Goal: Check status: Check status

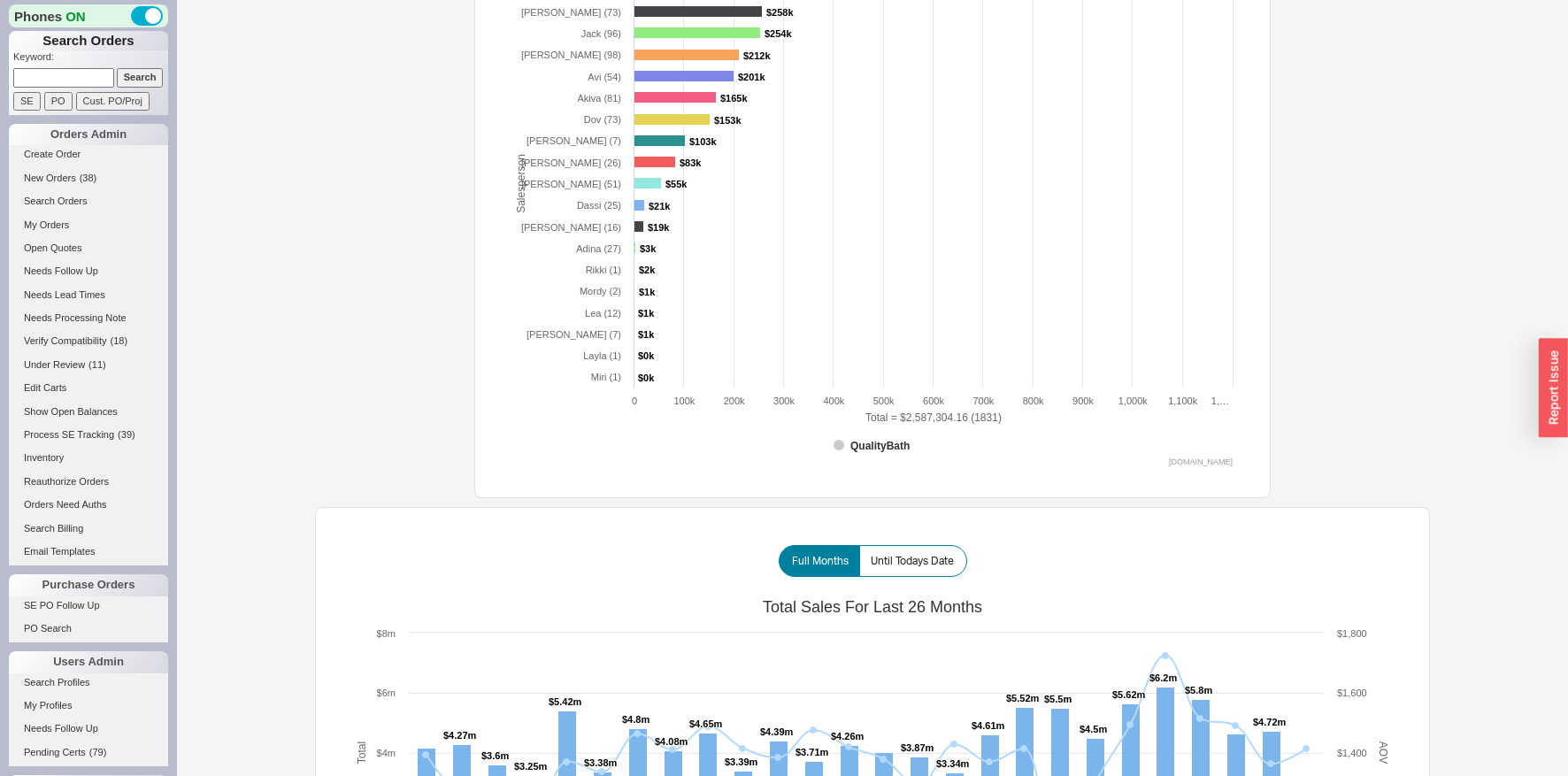
scroll to position [919, 0]
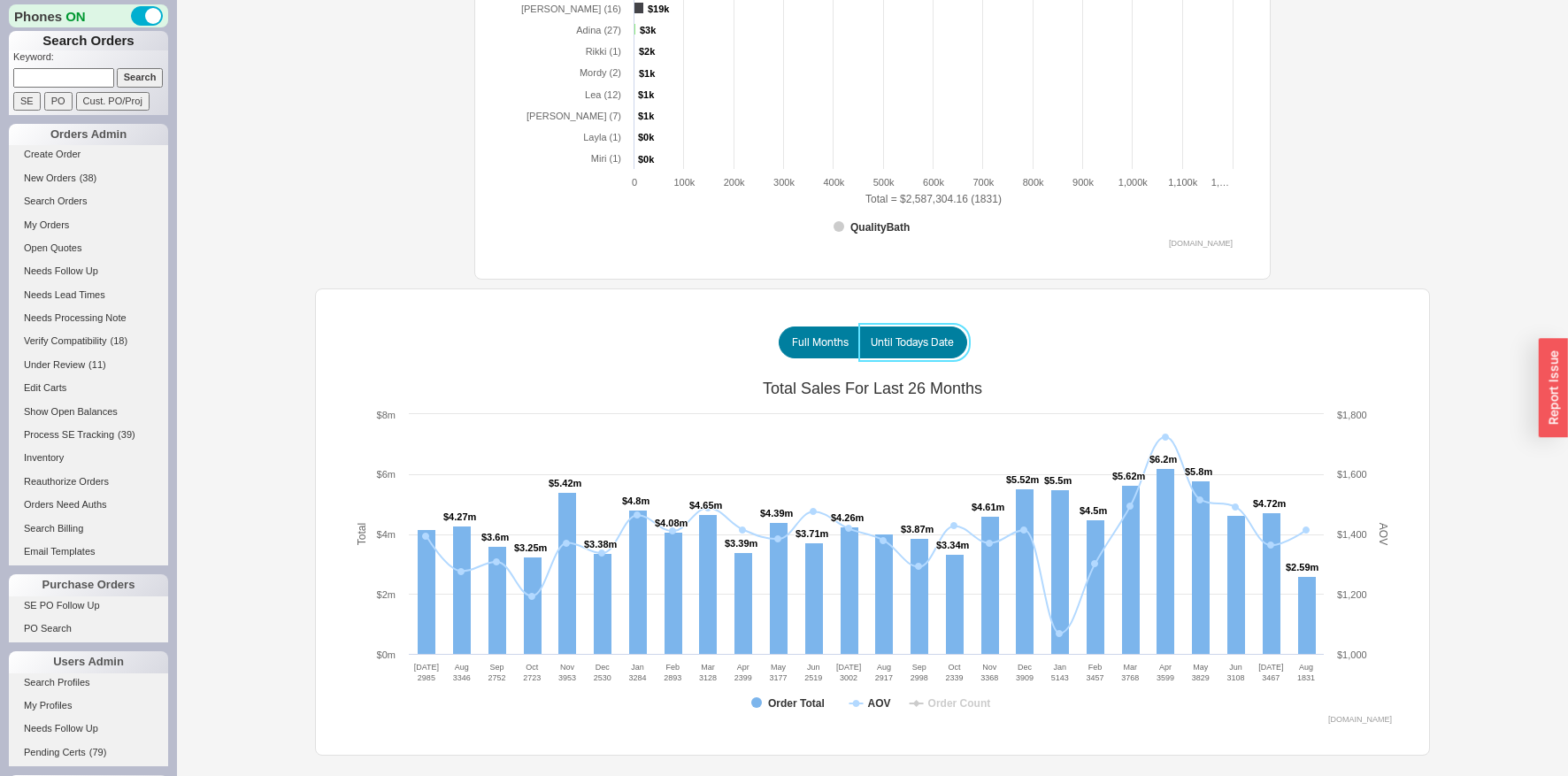
click at [905, 344] on span "Until Todays Date" at bounding box center [912, 343] width 83 height 14
click at [0, 0] on input "Until Todays Date" at bounding box center [0, 0] width 0 height 0
click at [905, 344] on span "Until Todays Date" at bounding box center [912, 343] width 83 height 14
click at [0, 0] on input "Until Todays Date" at bounding box center [0, 0] width 0 height 0
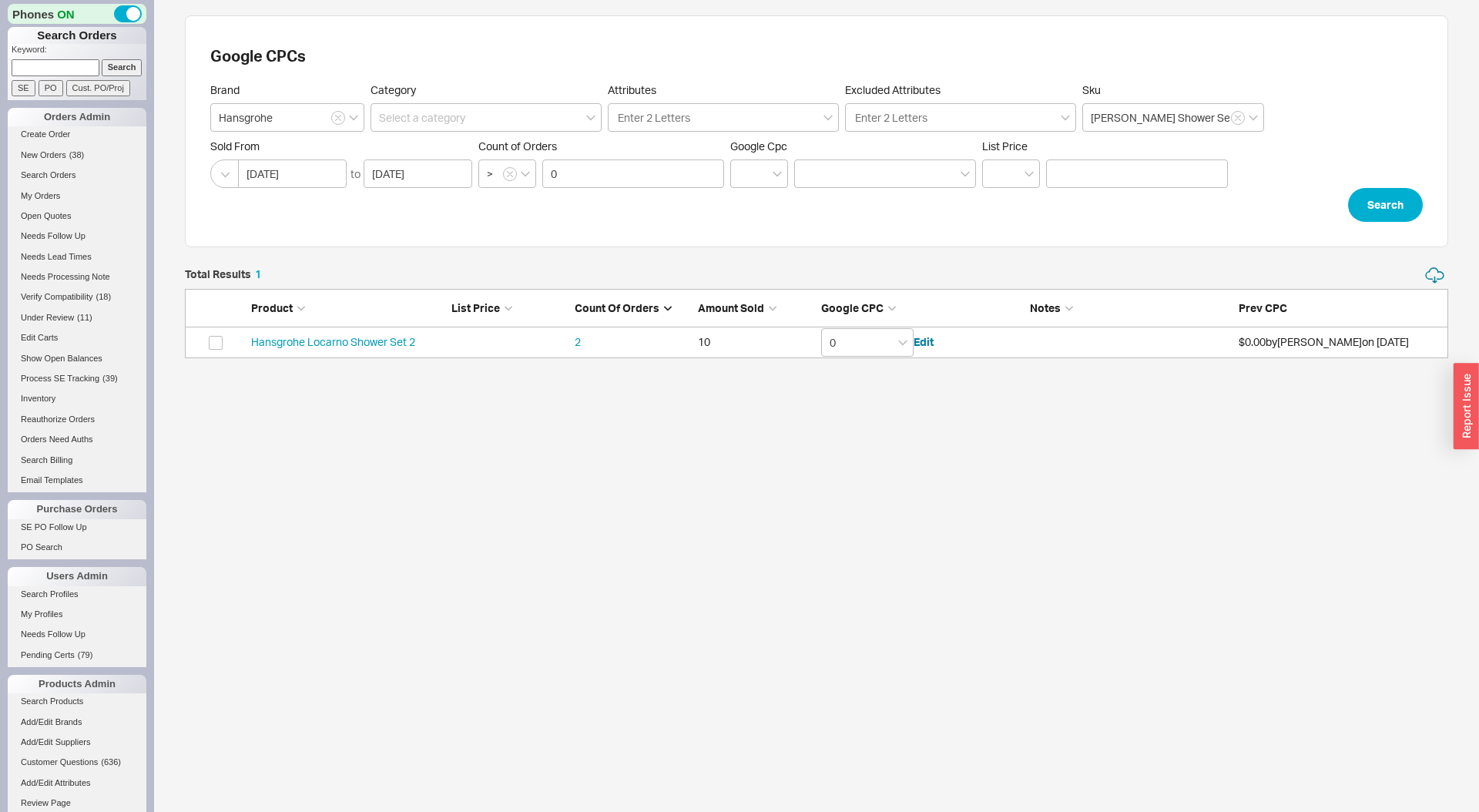
scroll to position [91, 1263]
